Goal: Complete application form: Complete application form

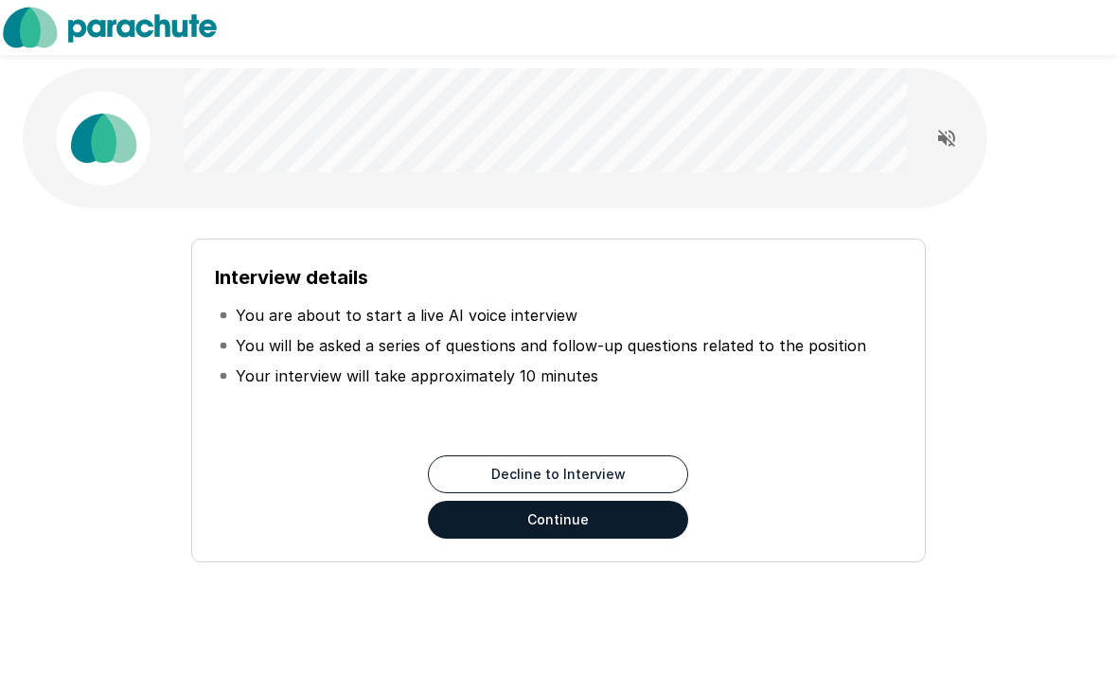
click at [619, 529] on button "Continue" at bounding box center [558, 520] width 260 height 38
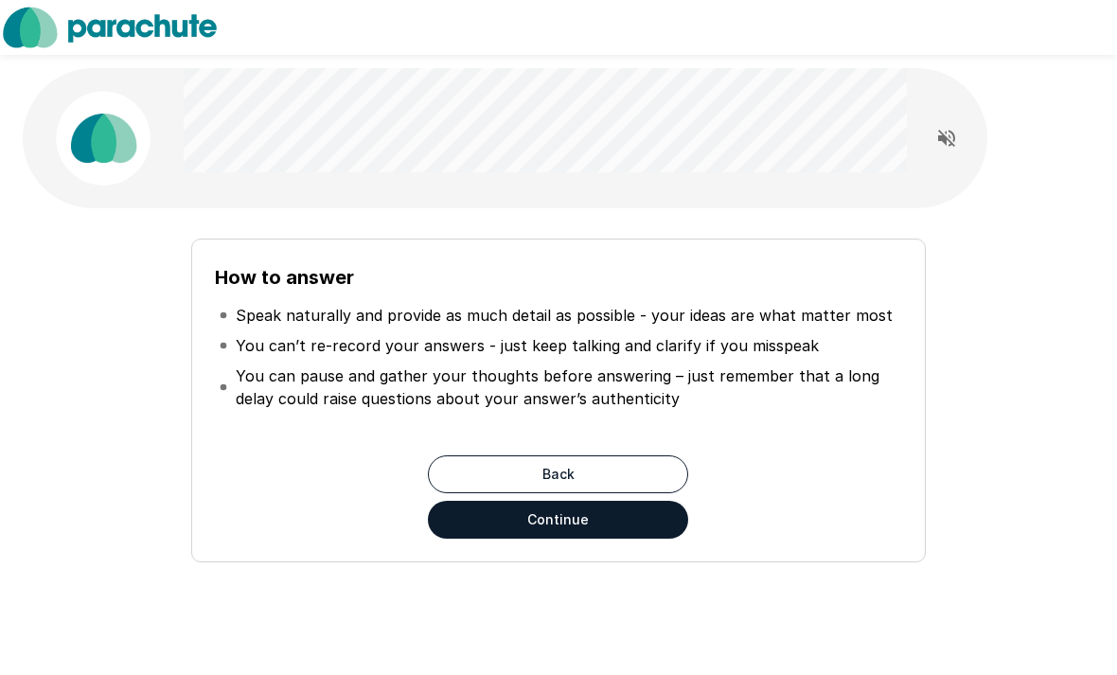
click at [659, 522] on button "Continue" at bounding box center [558, 520] width 260 height 38
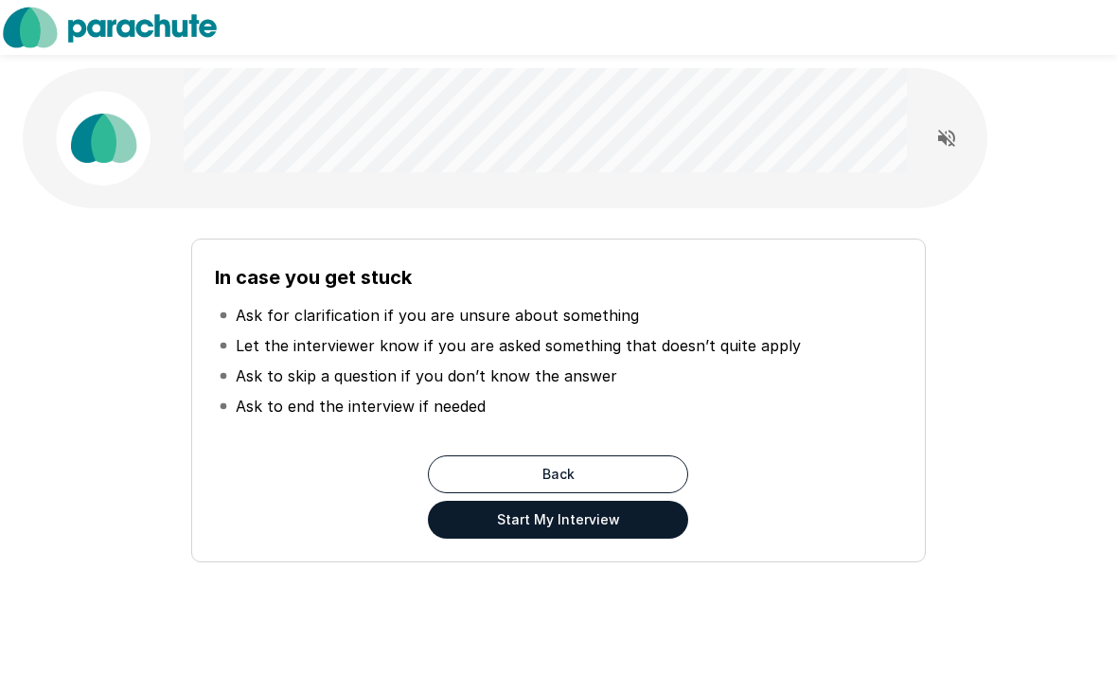
click at [636, 507] on button "Start My Interview" at bounding box center [558, 520] width 260 height 38
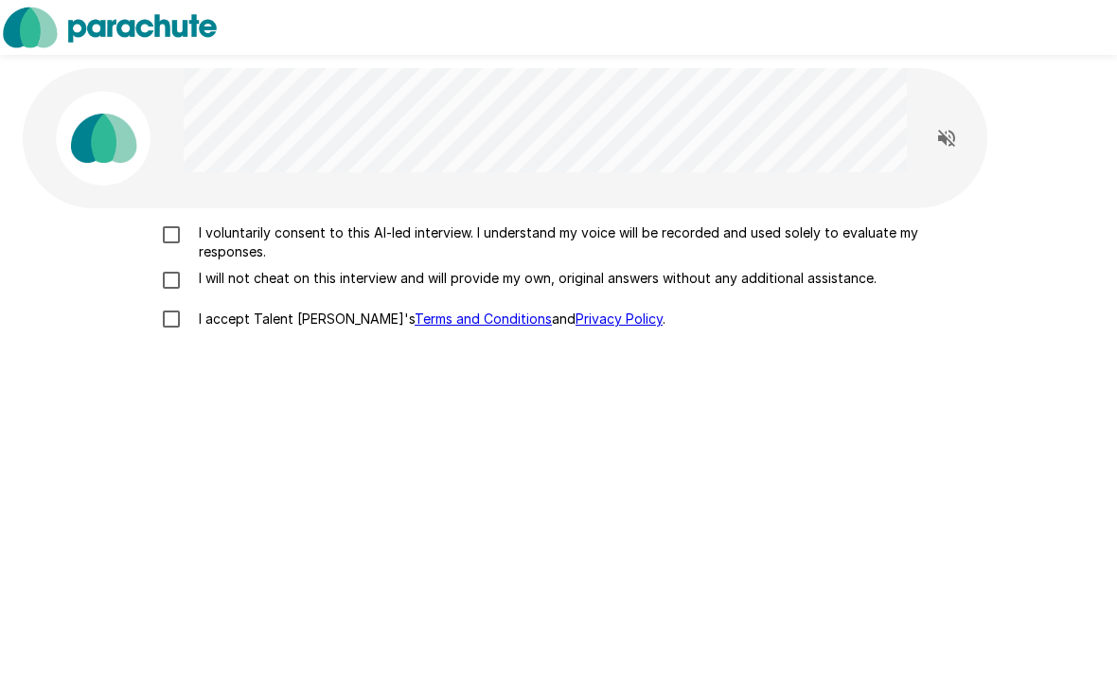
click at [269, 242] on p "I voluntarily consent to this AI-led interview. I understand my voice will be r…" at bounding box center [578, 242] width 774 height 38
click at [264, 289] on label "I will not cheat on this interview and will provide my own, original answers wi…" at bounding box center [558, 280] width 814 height 23
click at [264, 324] on p "I accept Talent Llama's Terms and Conditions and Privacy Policy ." at bounding box center [428, 318] width 474 height 19
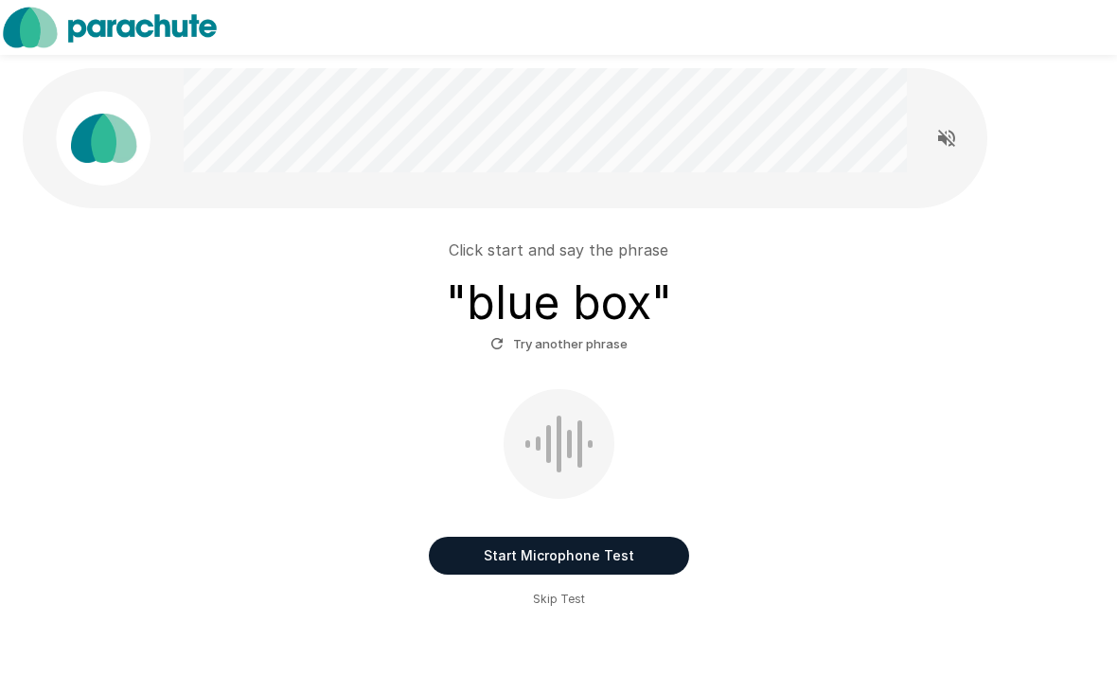
click at [647, 554] on button "Start Microphone Test" at bounding box center [559, 556] width 260 height 38
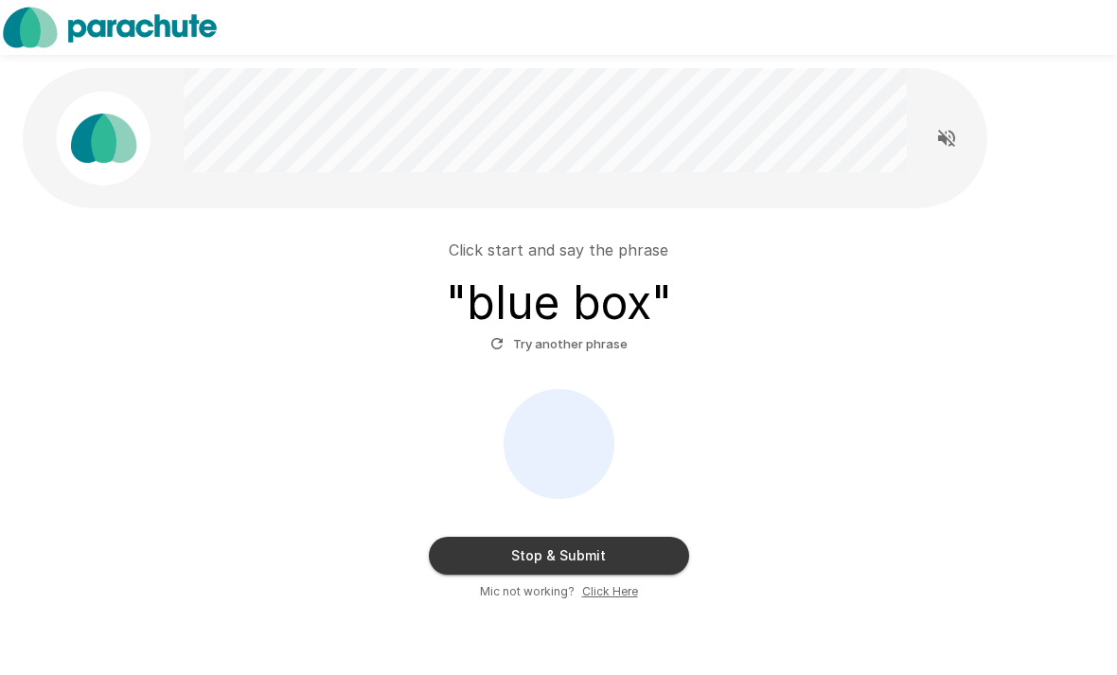
click at [588, 347] on button "Try another phrase" at bounding box center [559, 343] width 147 height 29
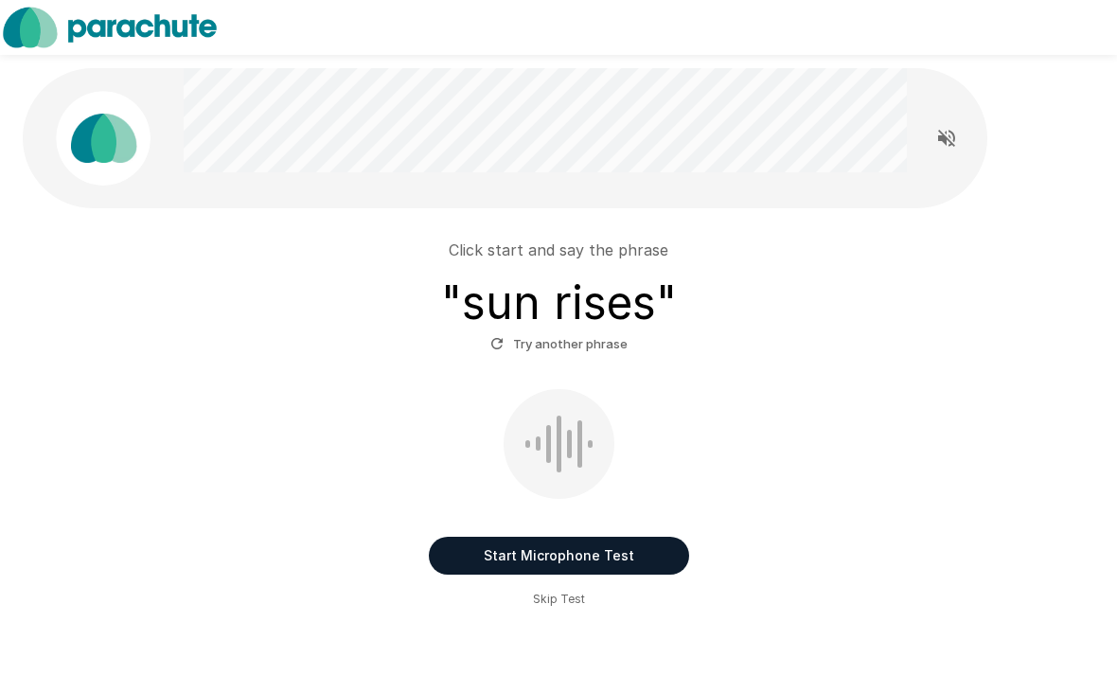
click at [604, 351] on button "Try another phrase" at bounding box center [559, 343] width 147 height 29
click at [599, 554] on button "Start Microphone Test" at bounding box center [559, 556] width 260 height 38
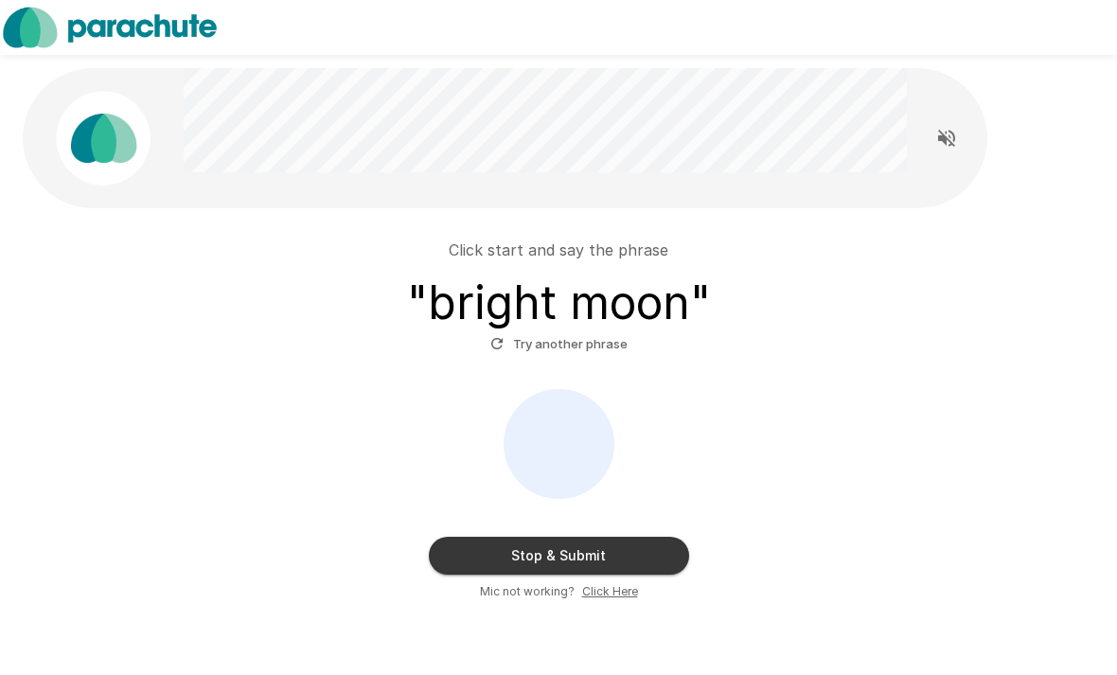
click at [597, 552] on button "Stop & Submit" at bounding box center [559, 556] width 260 height 38
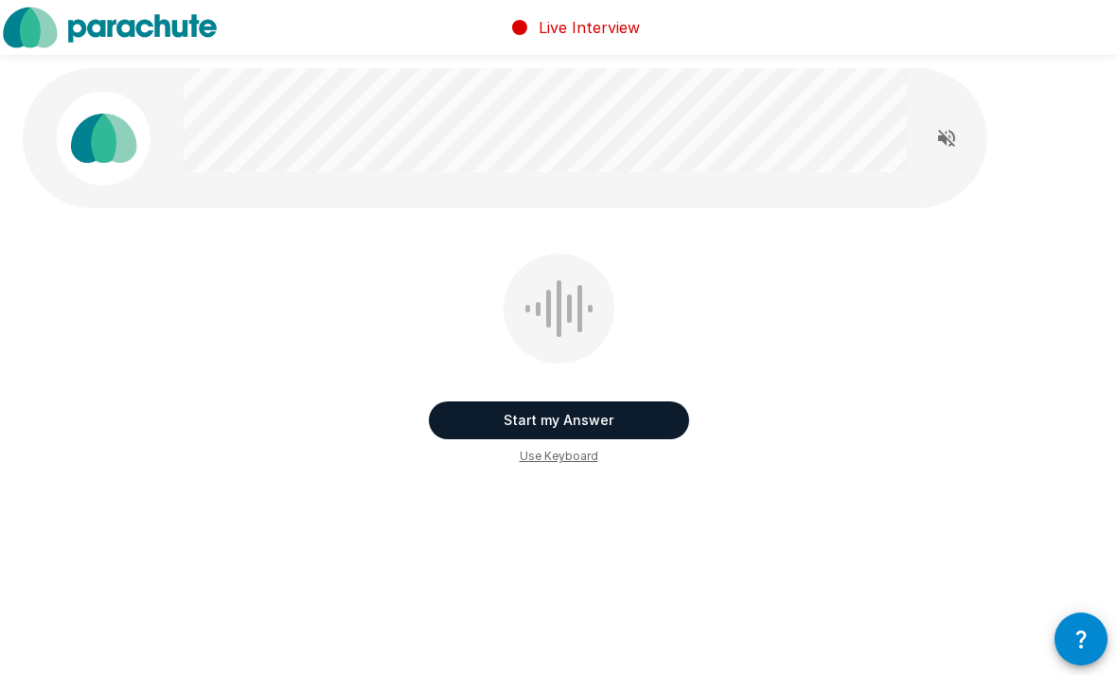
click at [673, 420] on button "Start my Answer" at bounding box center [559, 420] width 260 height 38
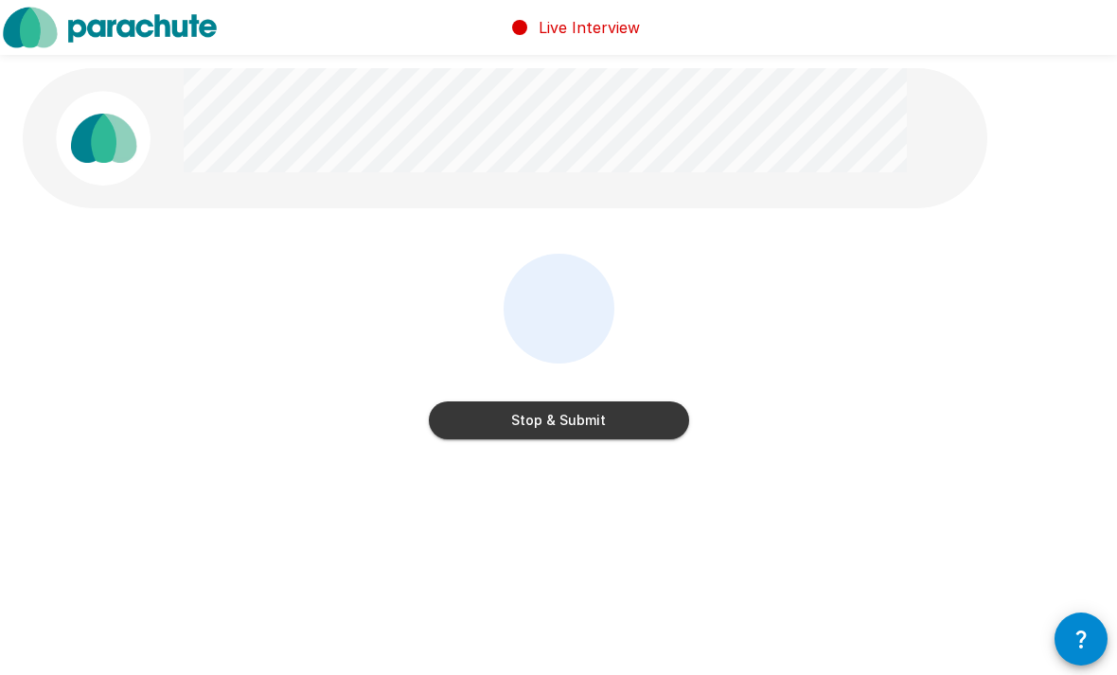
click at [645, 422] on button "Stop & Submit" at bounding box center [559, 420] width 260 height 38
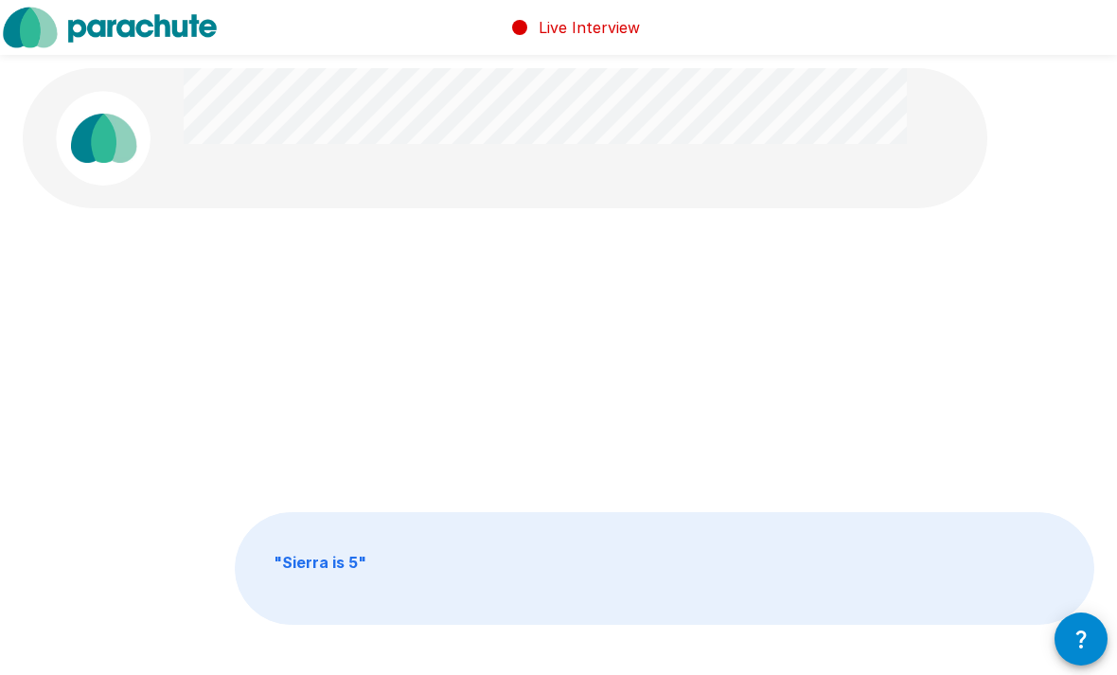
click at [610, 567] on p "" Sierra is 5 "" at bounding box center [664, 568] width 857 height 111
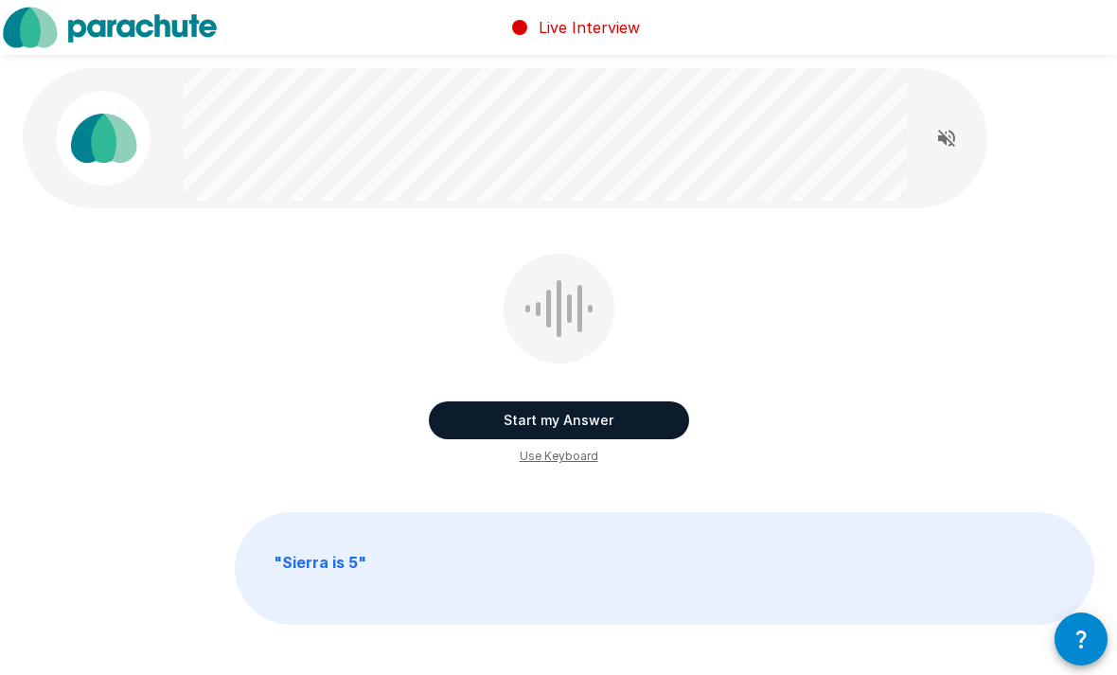
click at [653, 413] on button "Start my Answer" at bounding box center [559, 420] width 260 height 38
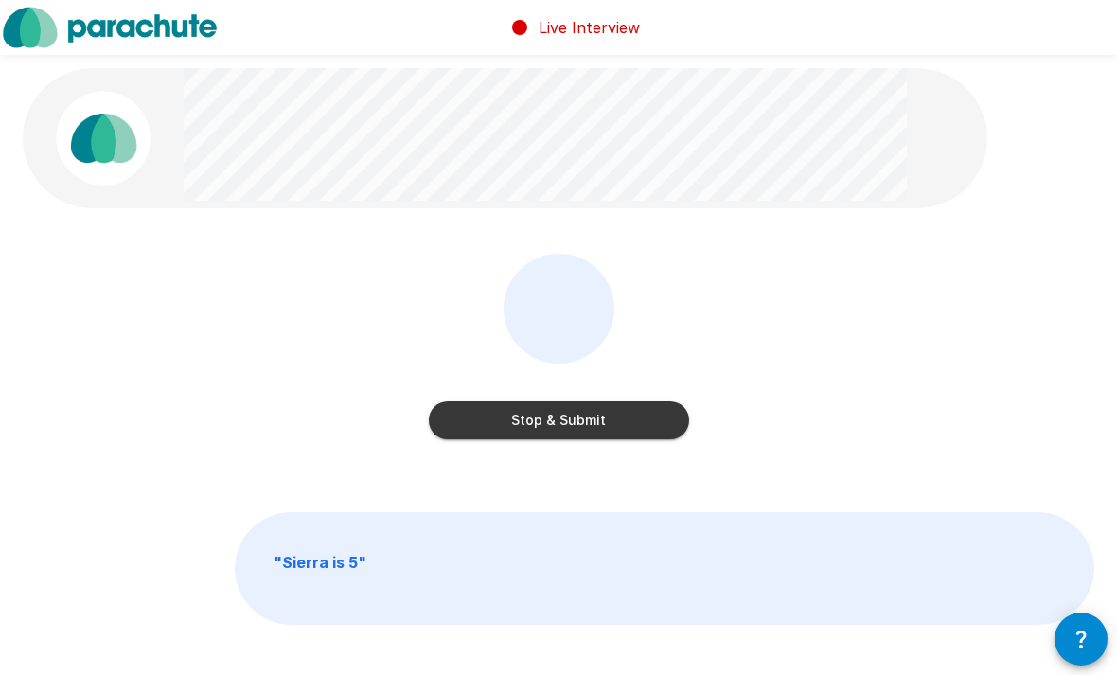
click at [650, 423] on button "Stop & Submit" at bounding box center [559, 420] width 260 height 38
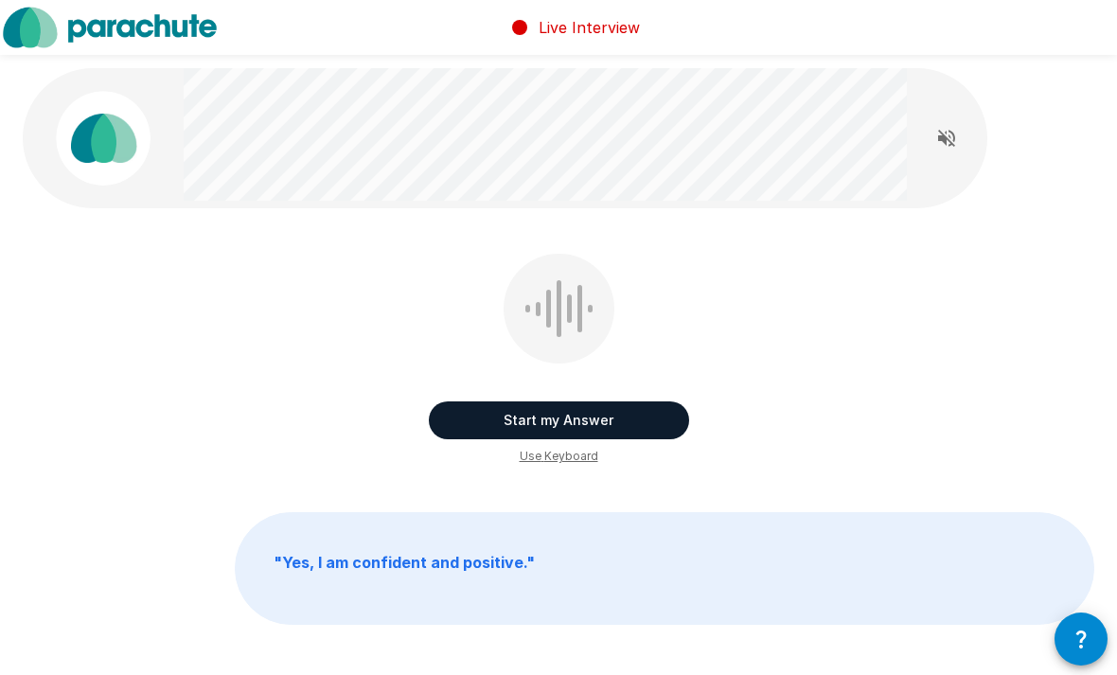
click at [646, 418] on button "Start my Answer" at bounding box center [559, 420] width 260 height 38
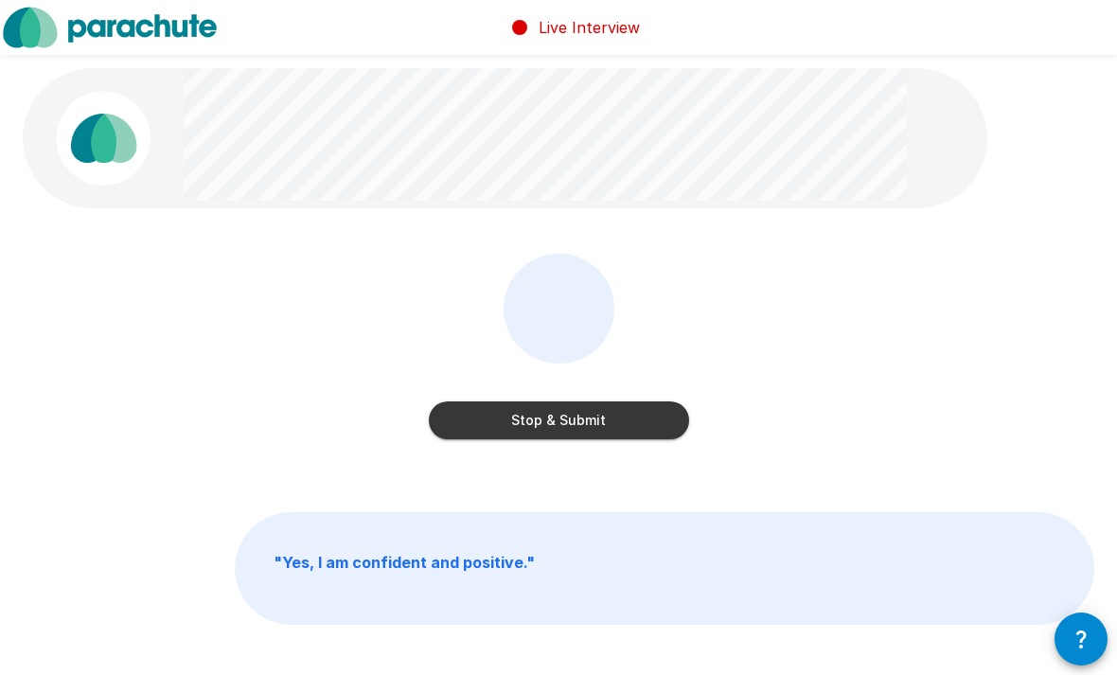
click at [634, 419] on button "Stop & Submit" at bounding box center [559, 420] width 260 height 38
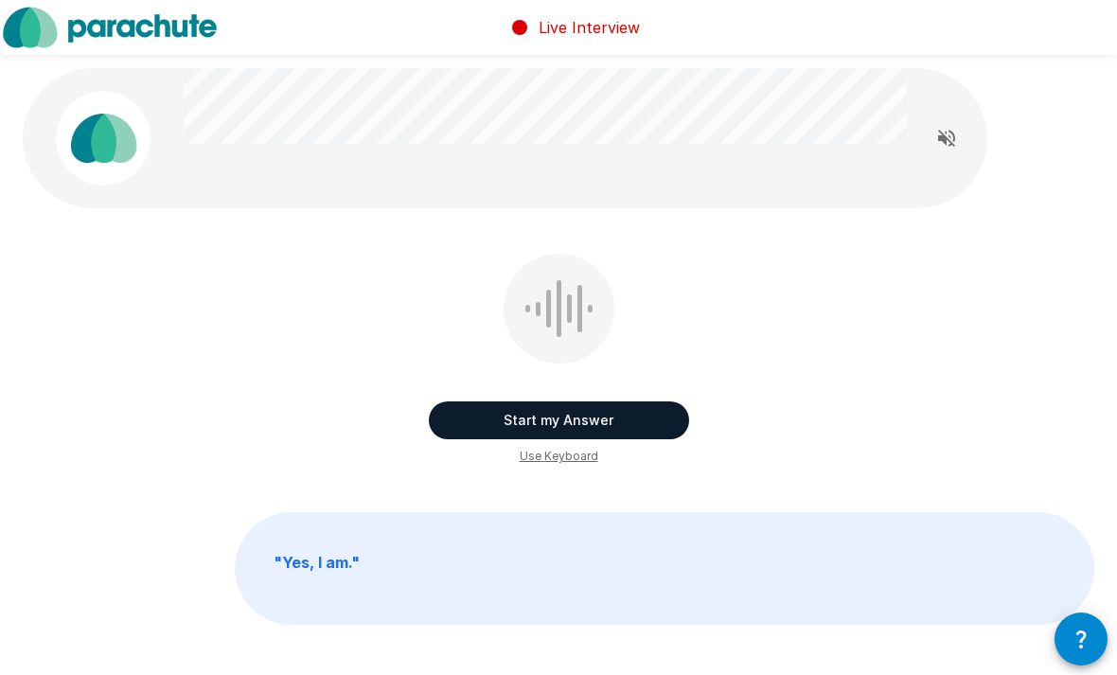
click at [658, 421] on button "Start my Answer" at bounding box center [559, 420] width 260 height 38
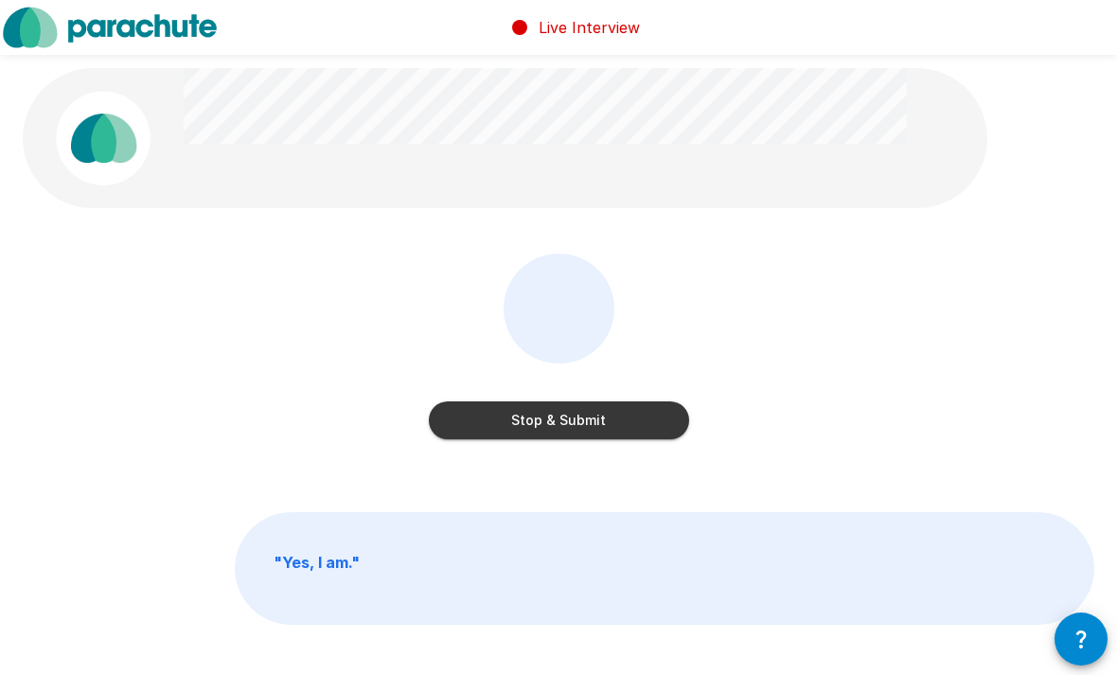
click at [655, 414] on button "Stop & Submit" at bounding box center [559, 420] width 260 height 38
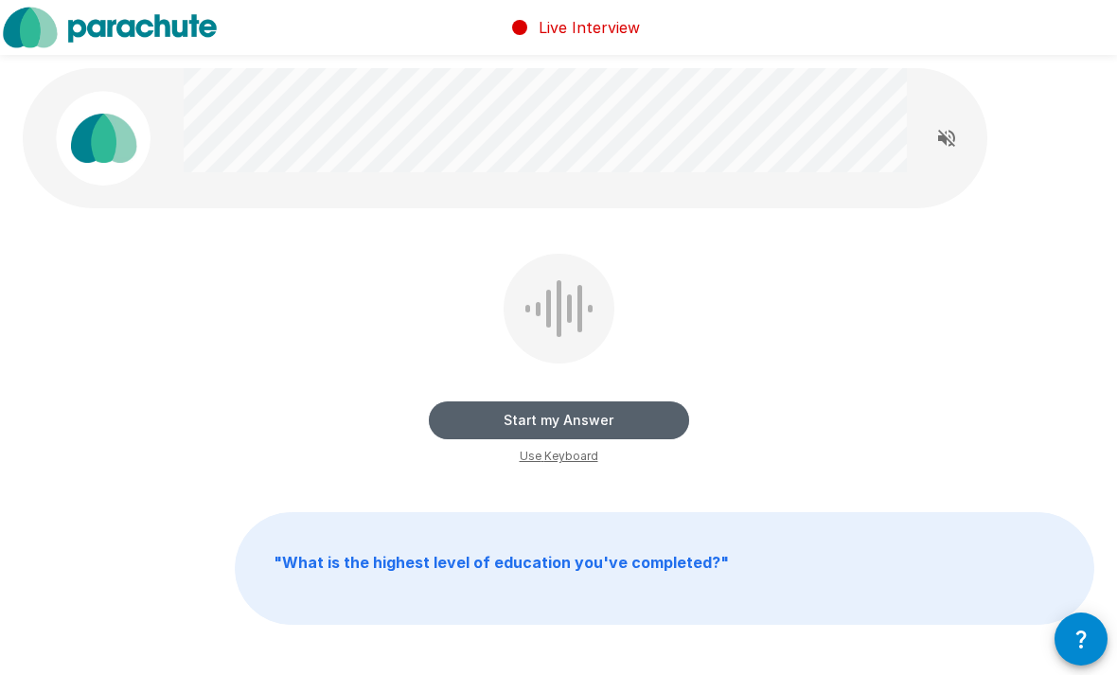
click at [641, 411] on button "Start my Answer" at bounding box center [559, 420] width 260 height 38
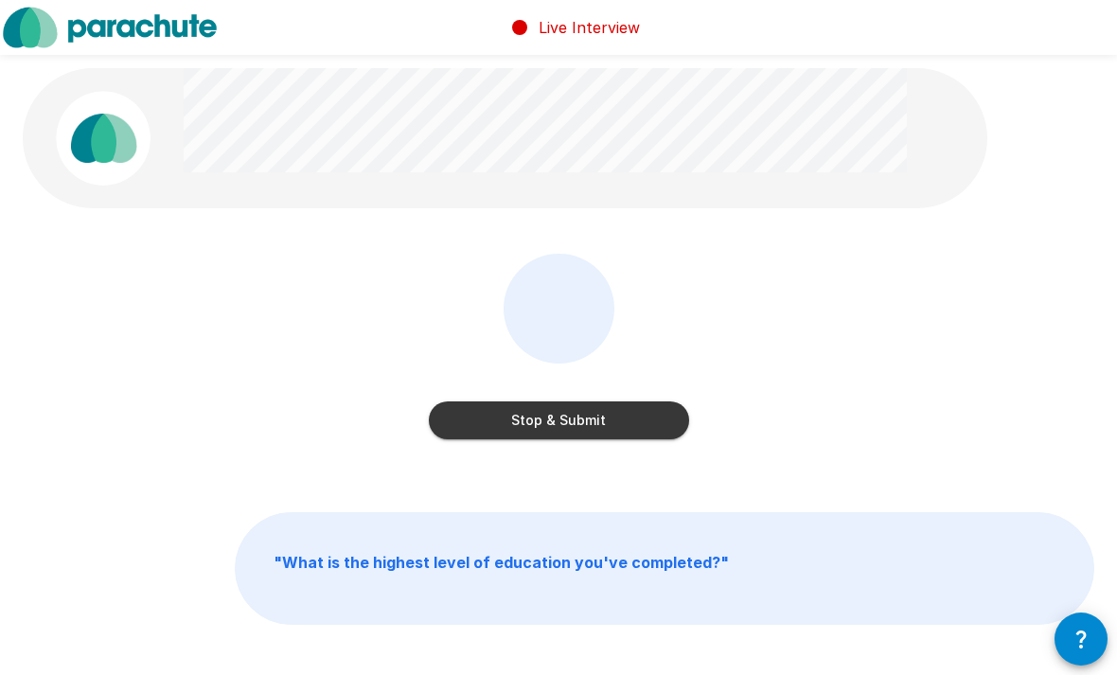
click at [618, 422] on button "Stop & Submit" at bounding box center [559, 420] width 260 height 38
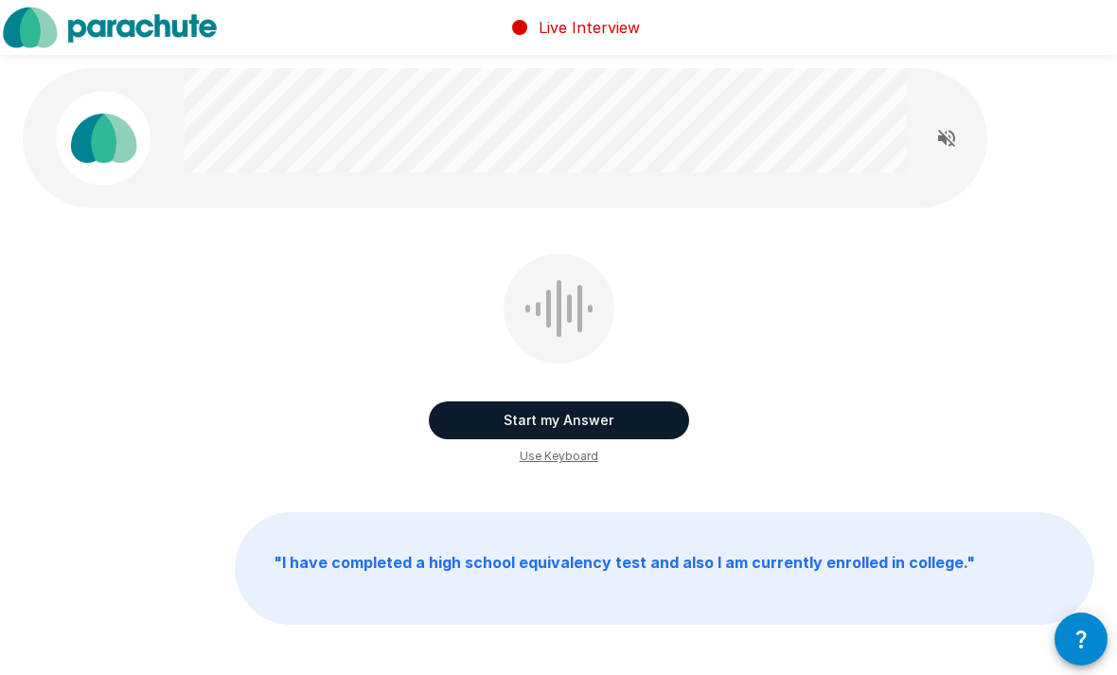
click at [584, 410] on button "Start my Answer" at bounding box center [559, 420] width 260 height 38
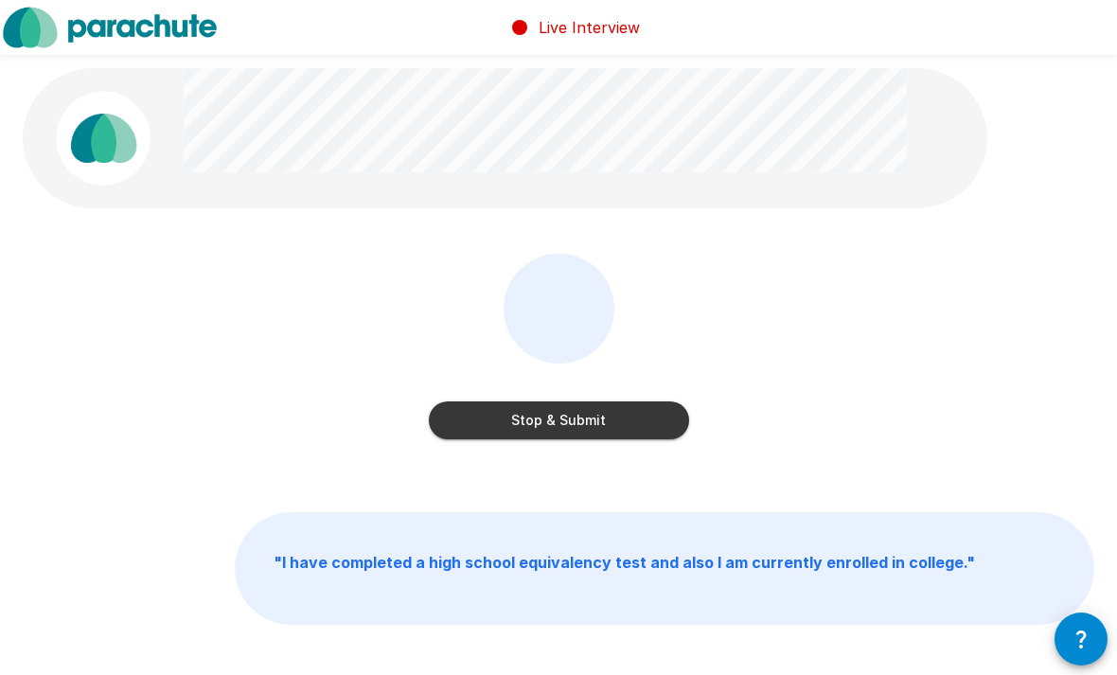
click at [631, 427] on button "Stop & Submit" at bounding box center [559, 420] width 260 height 38
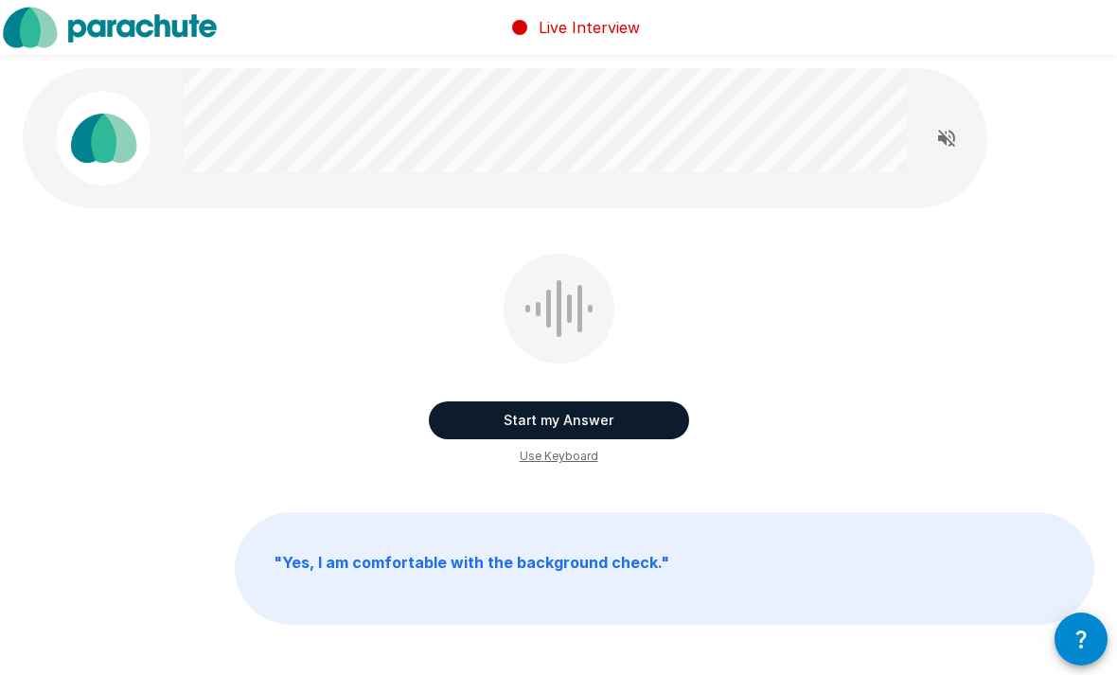
click at [617, 422] on button "Start my Answer" at bounding box center [559, 420] width 260 height 38
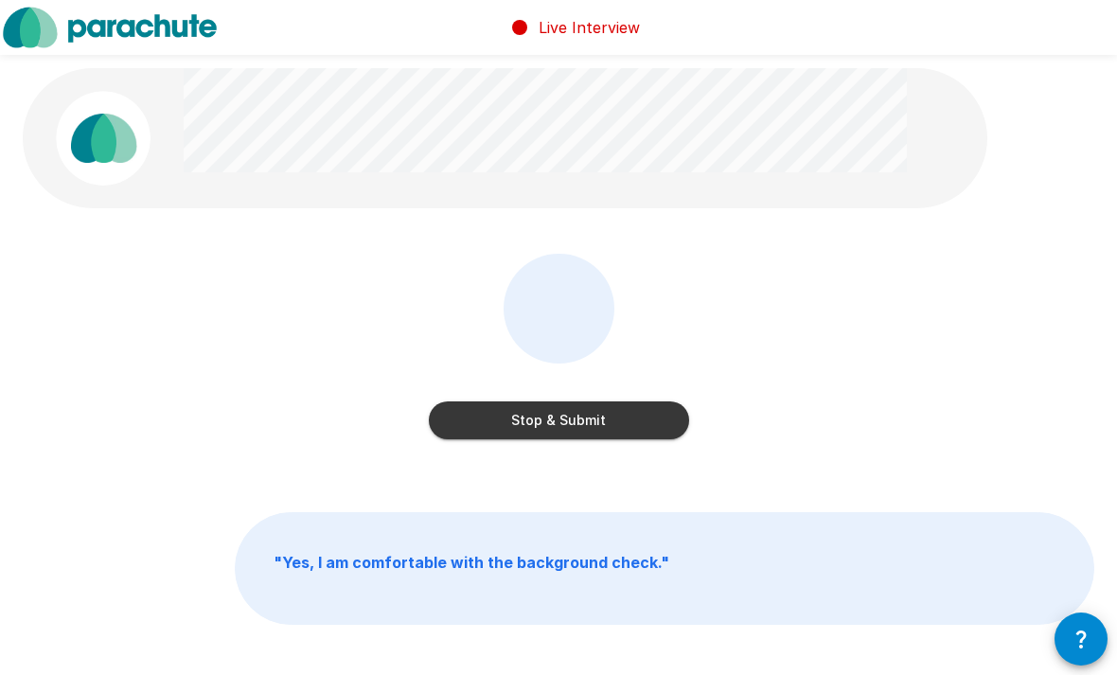
click at [613, 419] on button "Stop & Submit" at bounding box center [559, 420] width 260 height 38
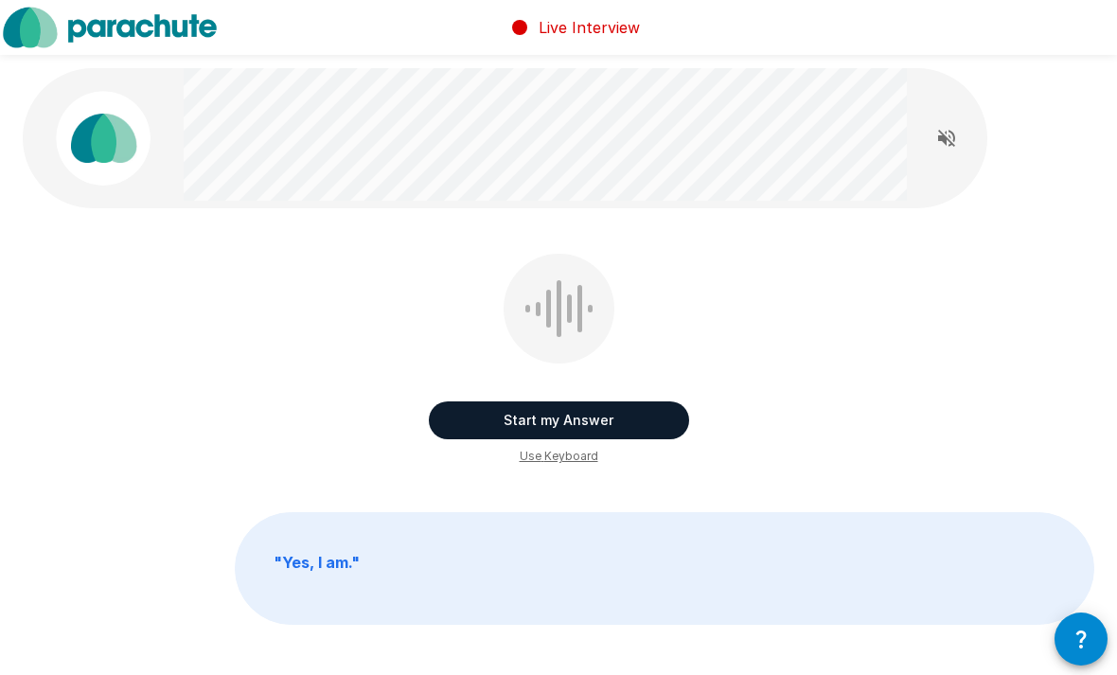
click at [623, 415] on button "Start my Answer" at bounding box center [559, 420] width 260 height 38
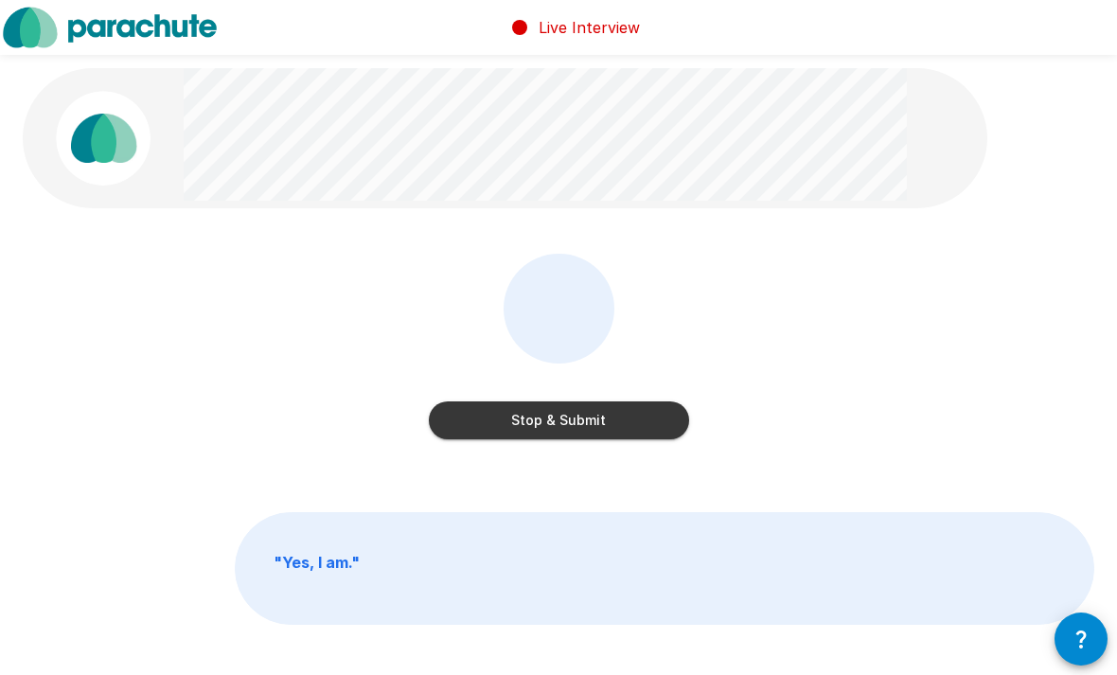
click at [588, 432] on button "Stop & Submit" at bounding box center [559, 420] width 260 height 38
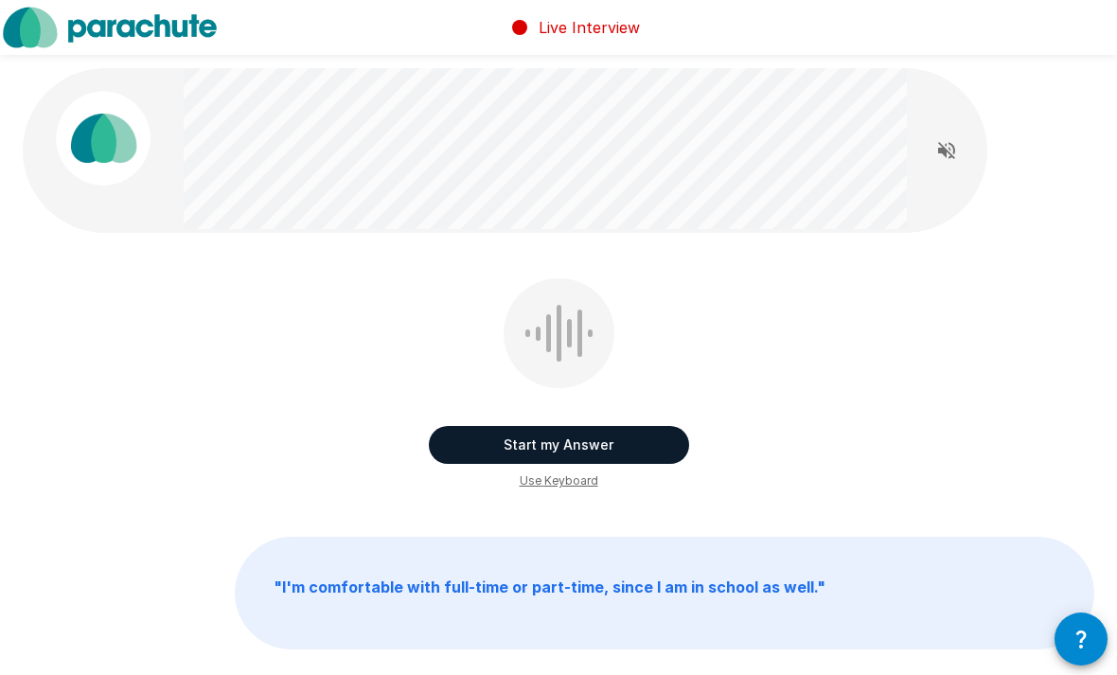
click at [656, 450] on button "Start my Answer" at bounding box center [559, 445] width 260 height 38
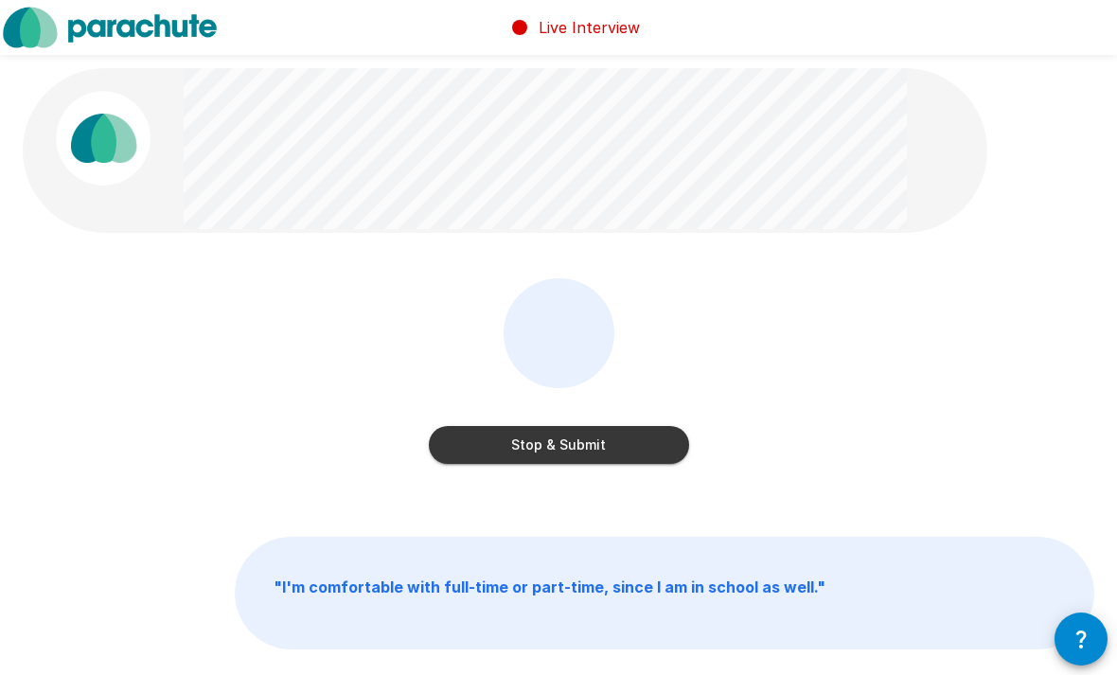
click at [614, 457] on button "Stop & Submit" at bounding box center [559, 445] width 260 height 38
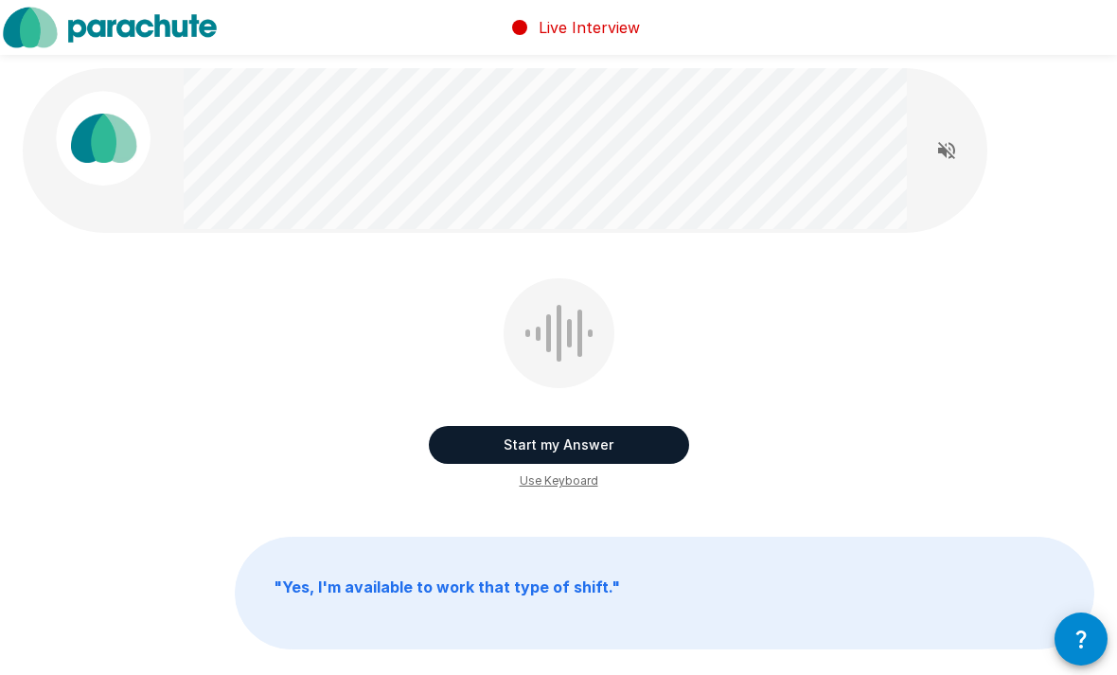
click at [627, 441] on button "Start my Answer" at bounding box center [559, 445] width 260 height 38
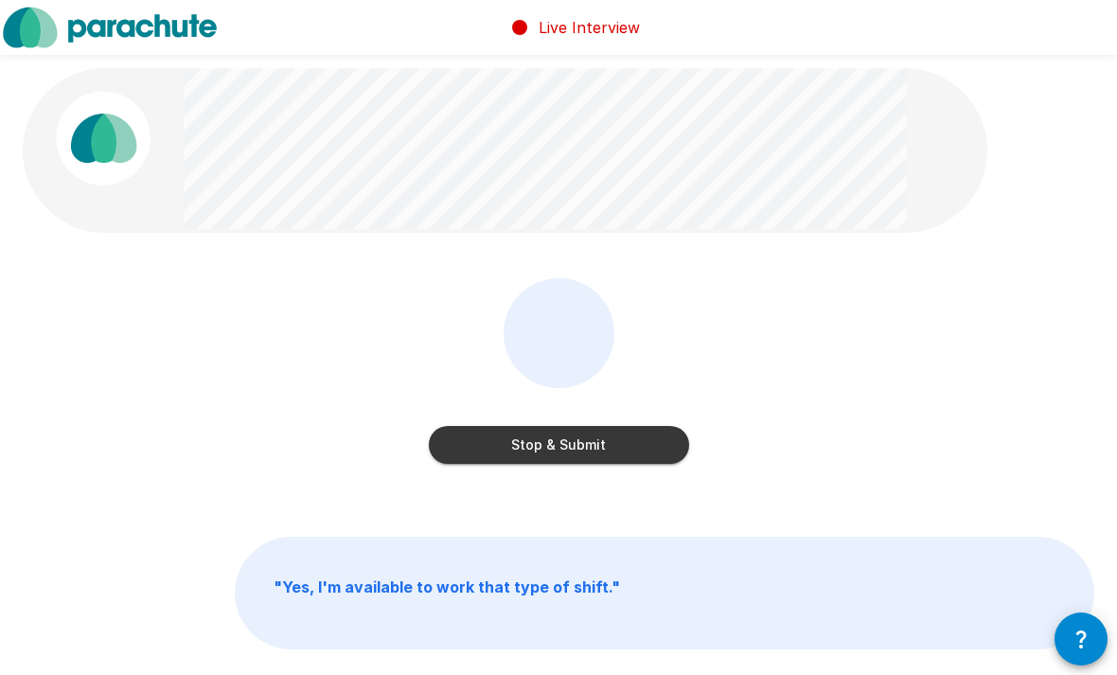
click at [645, 450] on button "Stop & Submit" at bounding box center [559, 445] width 260 height 38
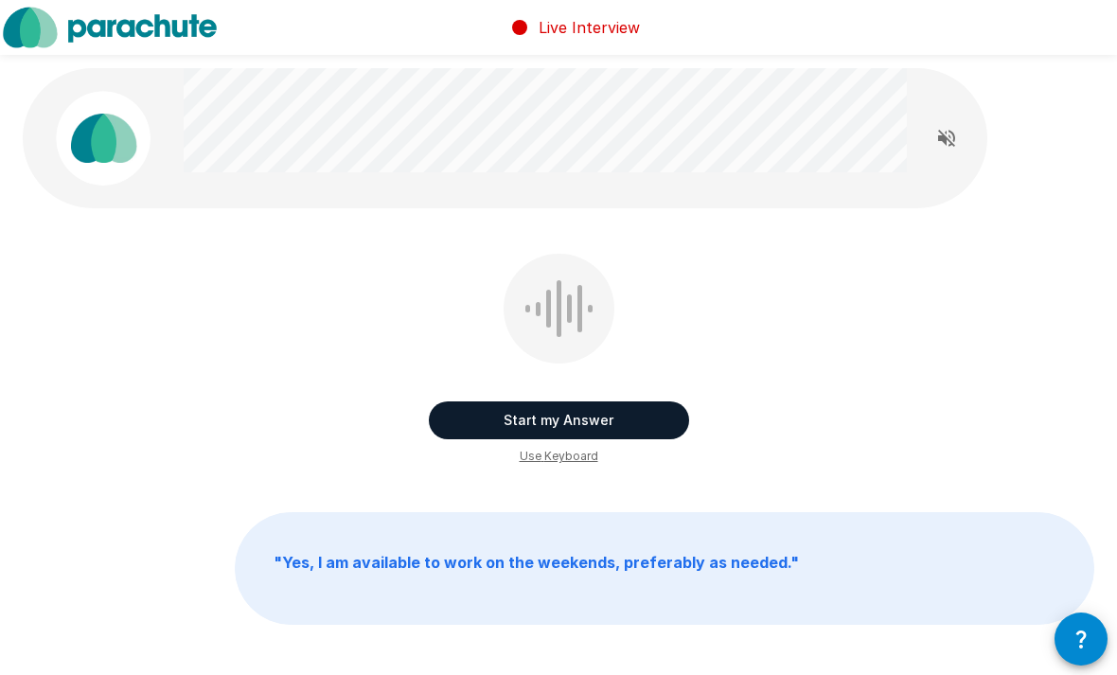
click at [663, 429] on button "Start my Answer" at bounding box center [559, 420] width 260 height 38
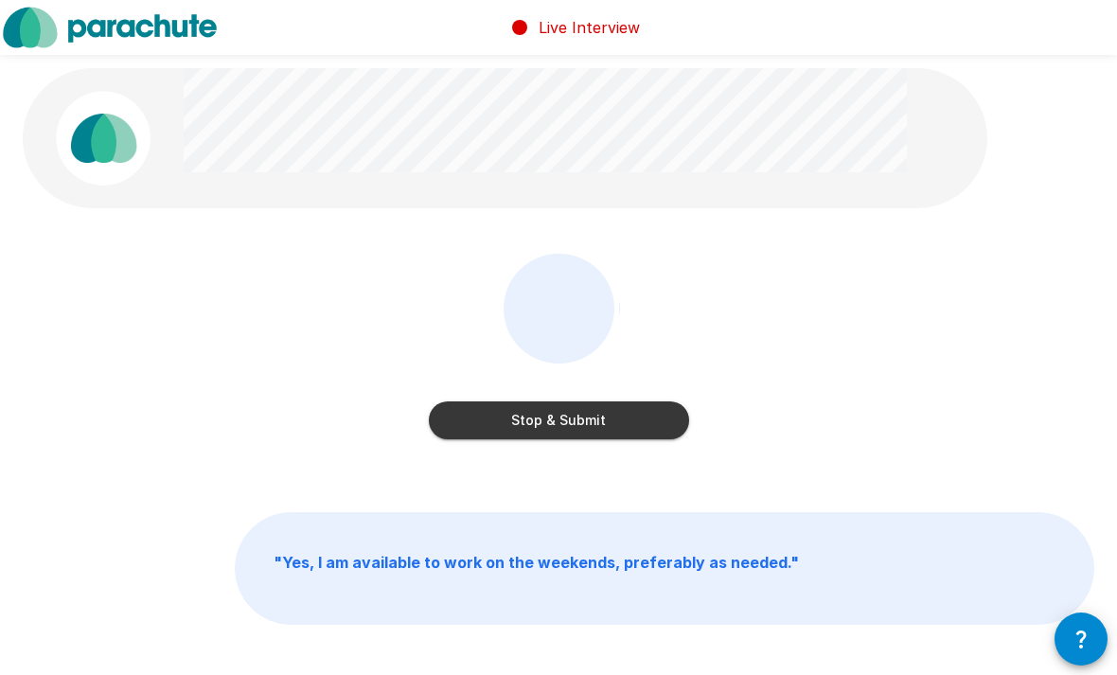
click at [649, 415] on button "Stop & Submit" at bounding box center [559, 420] width 260 height 38
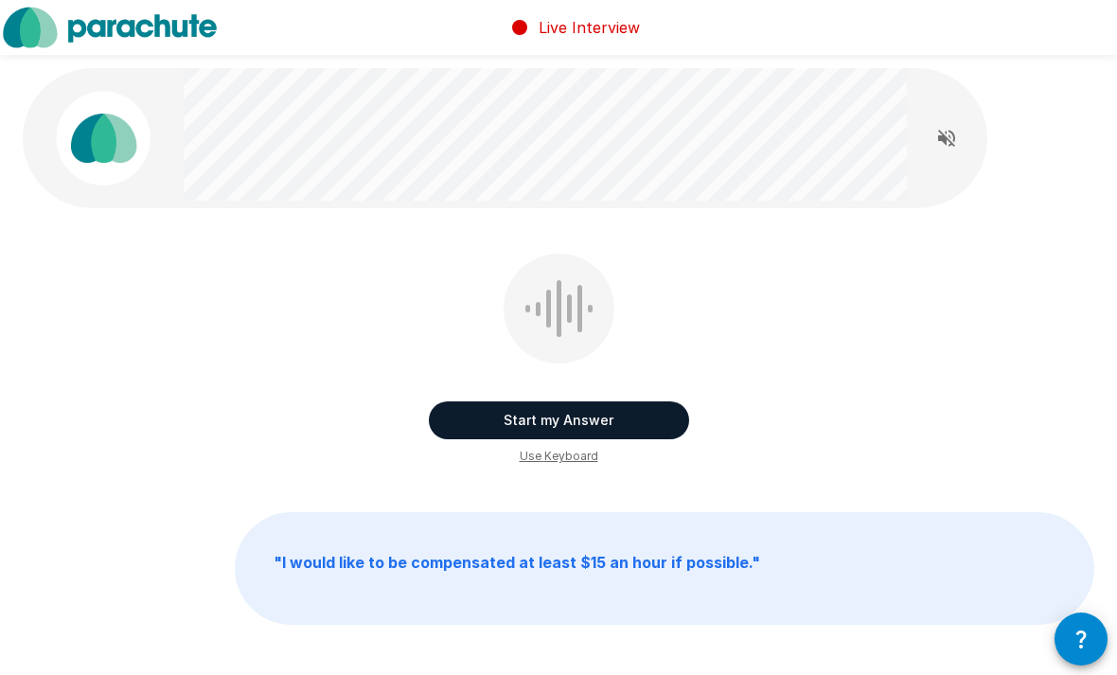
click at [666, 428] on button "Start my Answer" at bounding box center [559, 420] width 260 height 38
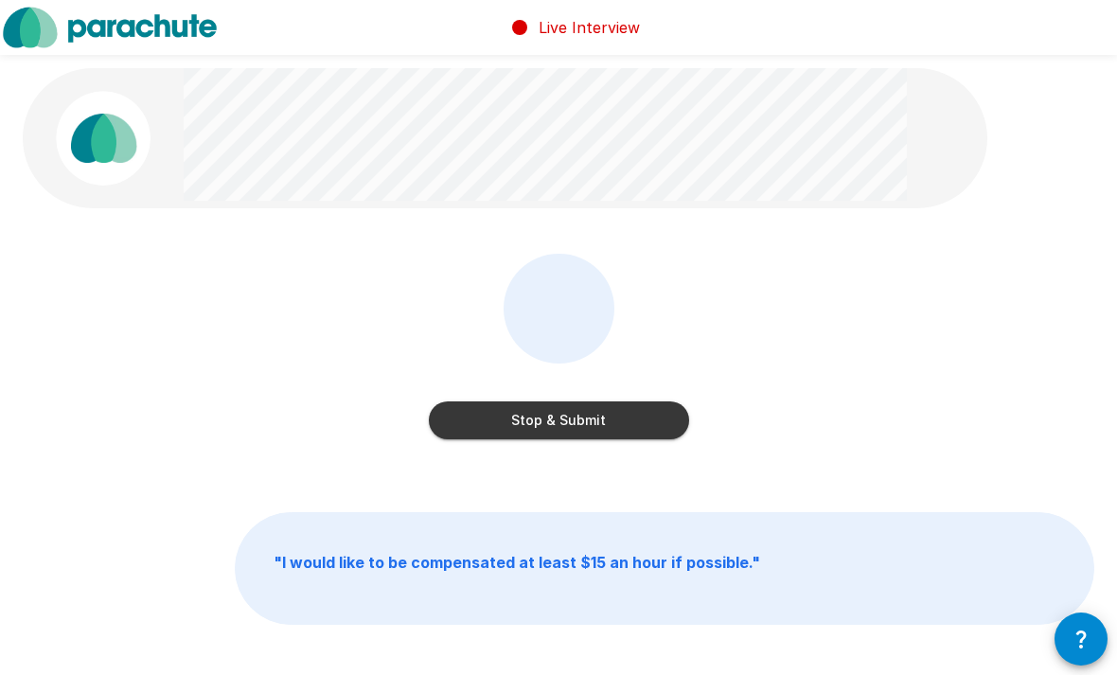
click at [676, 416] on button "Stop & Submit" at bounding box center [559, 420] width 260 height 38
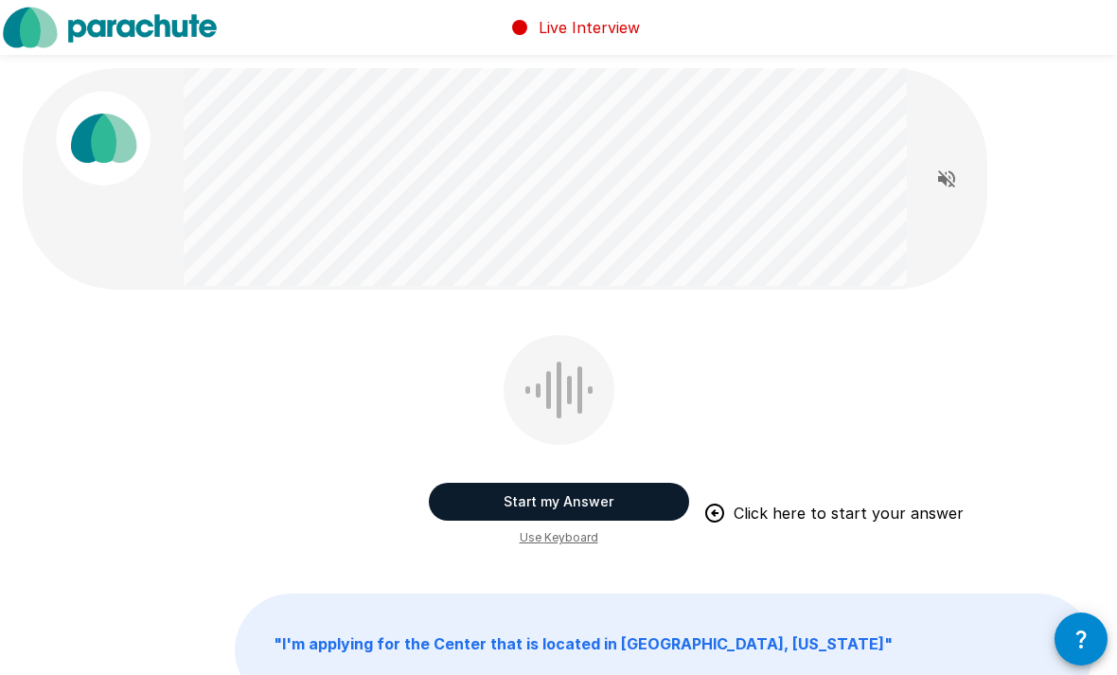
click at [598, 487] on button "Start my Answer" at bounding box center [559, 502] width 260 height 38
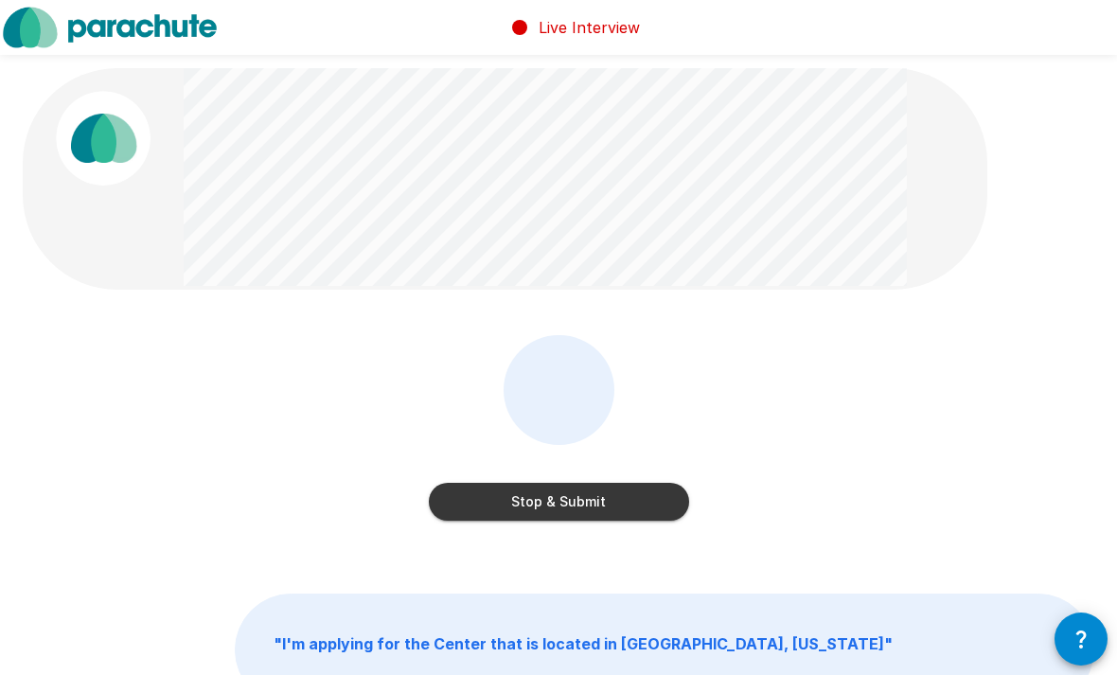
click at [636, 504] on button "Stop & Submit" at bounding box center [559, 502] width 260 height 38
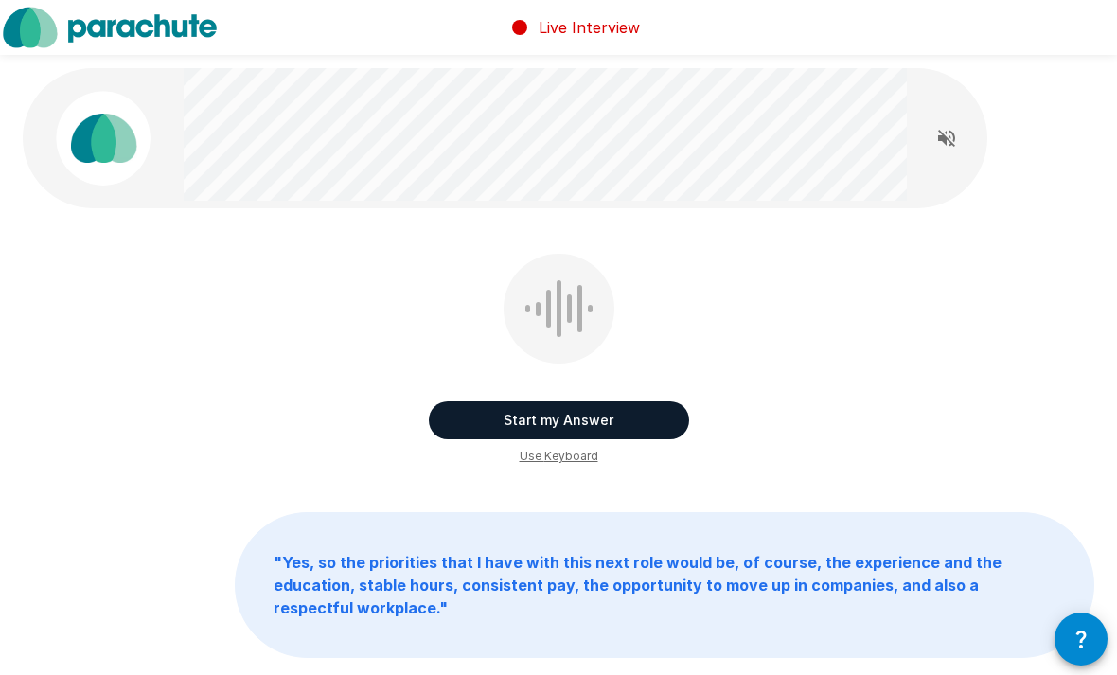
click at [663, 424] on button "Start my Answer" at bounding box center [559, 420] width 260 height 38
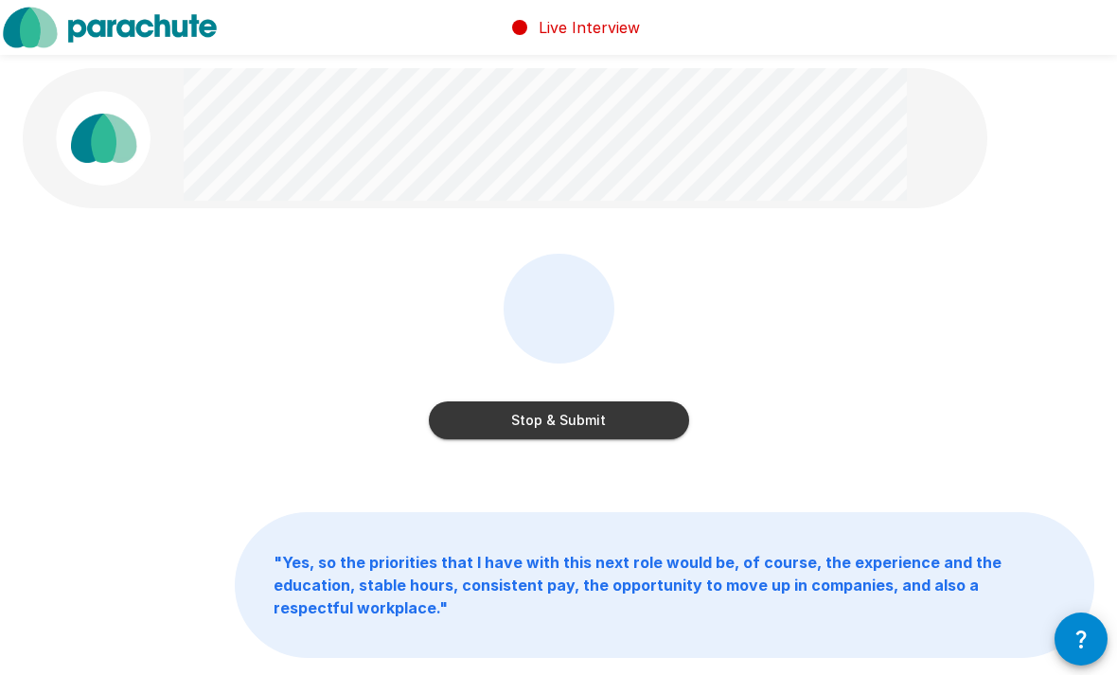
click at [633, 424] on button "Stop & Submit" at bounding box center [559, 420] width 260 height 38
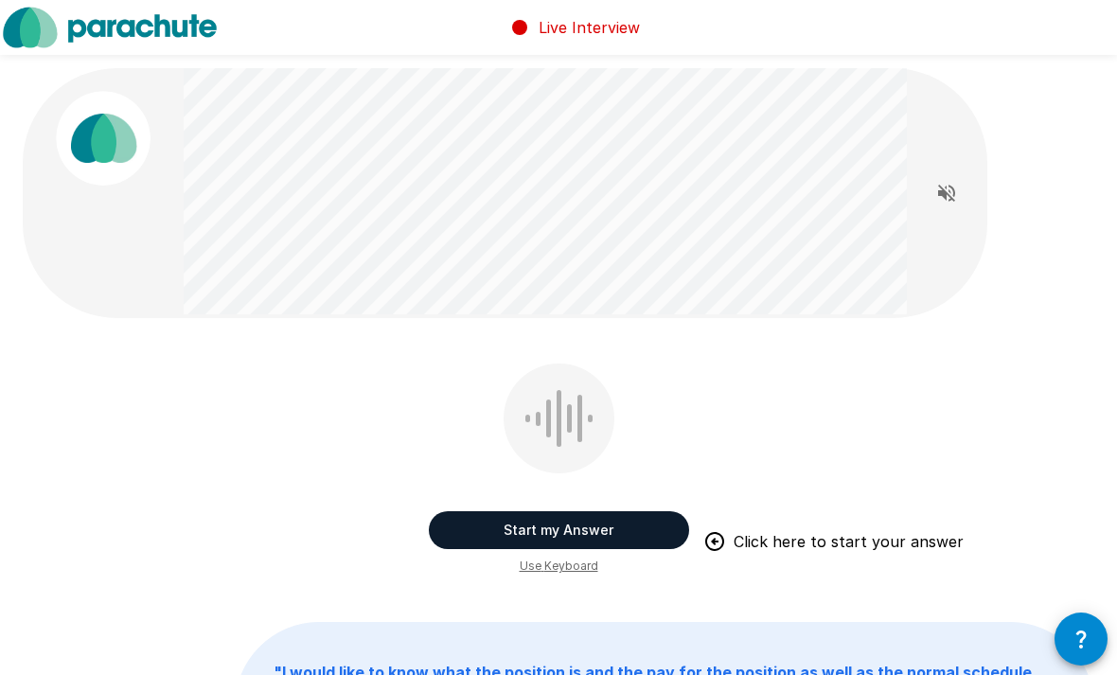
click at [477, 522] on button "Start my Answer" at bounding box center [559, 530] width 260 height 38
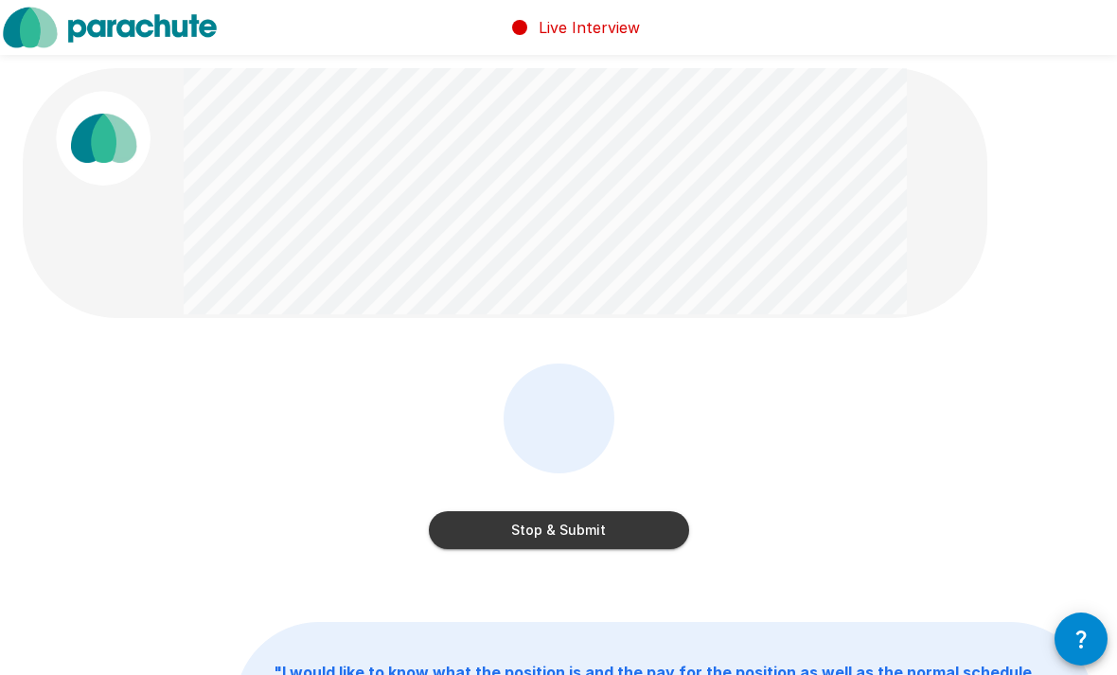
click at [496, 528] on button "Stop & Submit" at bounding box center [559, 530] width 260 height 38
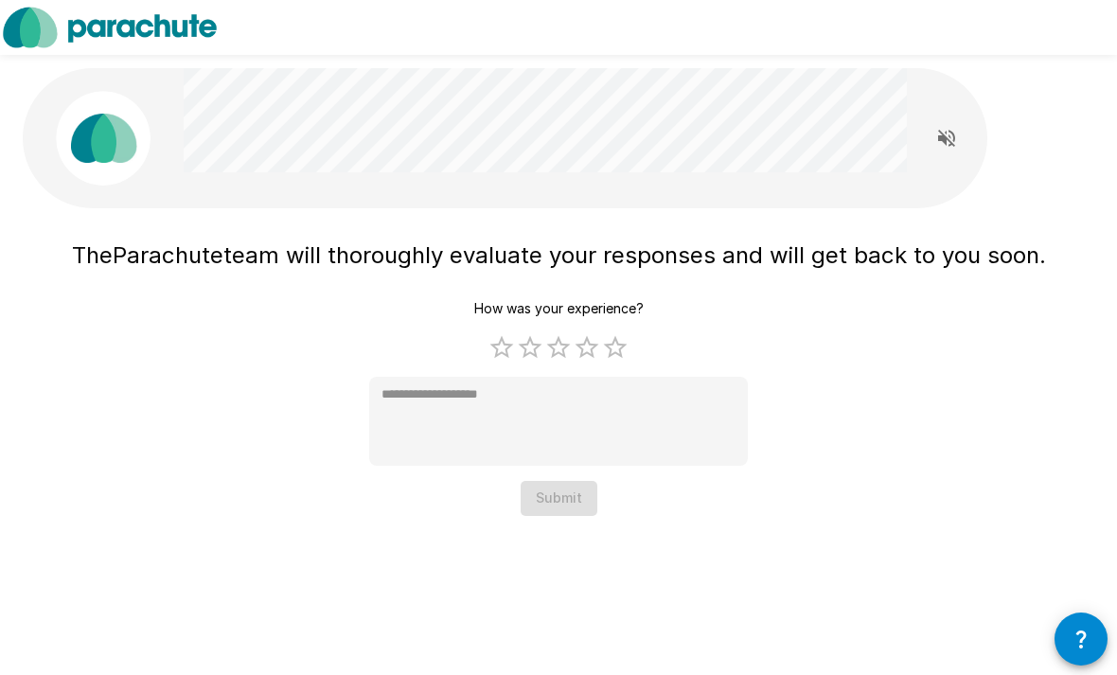
click at [602, 356] on label "5 Stars" at bounding box center [615, 347] width 28 height 28
type textarea "*"
click at [570, 499] on button "Submit" at bounding box center [559, 498] width 77 height 35
